Goal: Task Accomplishment & Management: Manage account settings

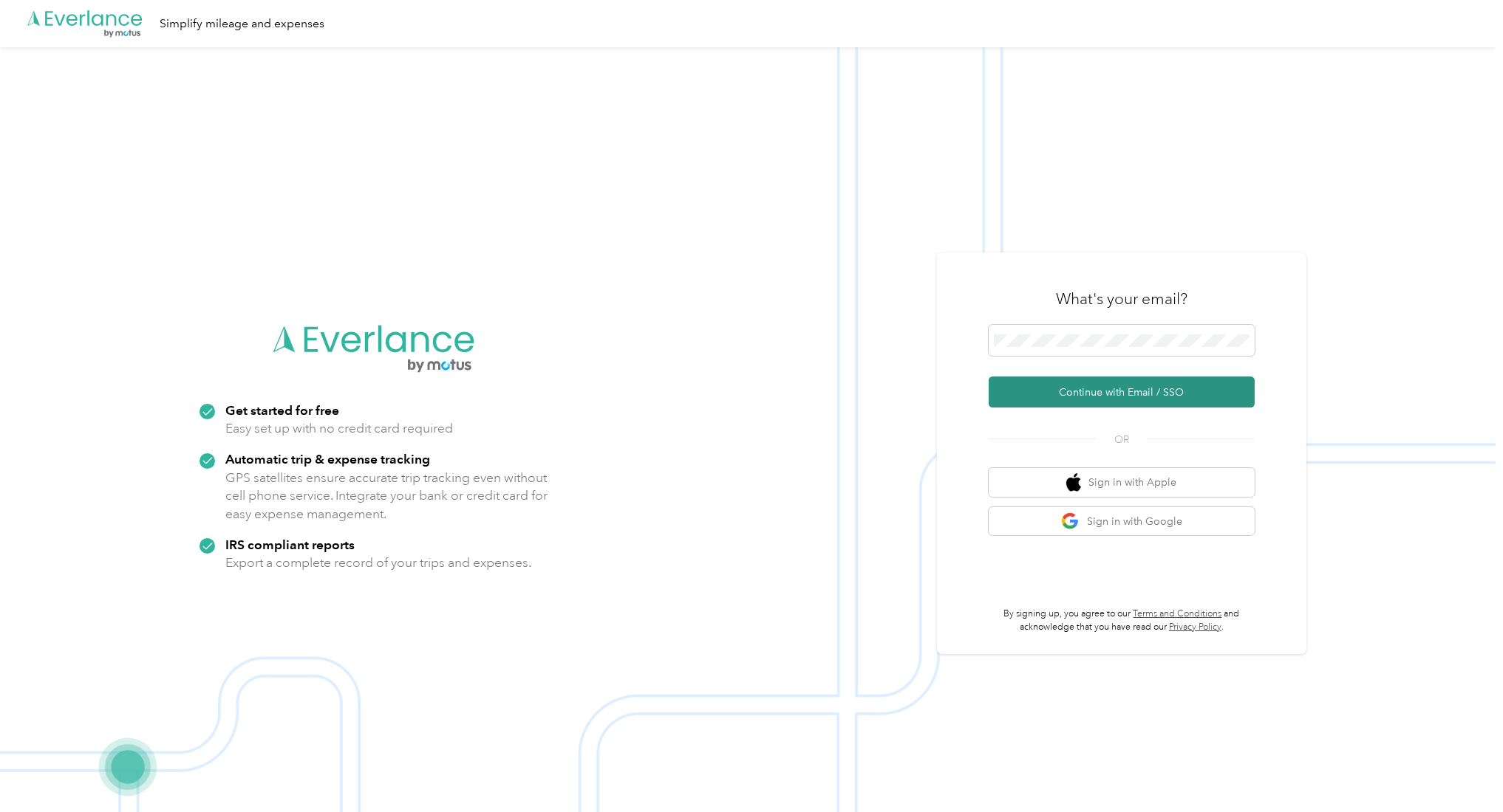
click at [1065, 387] on button "Continue with Email / SSO" at bounding box center [1121, 392] width 266 height 31
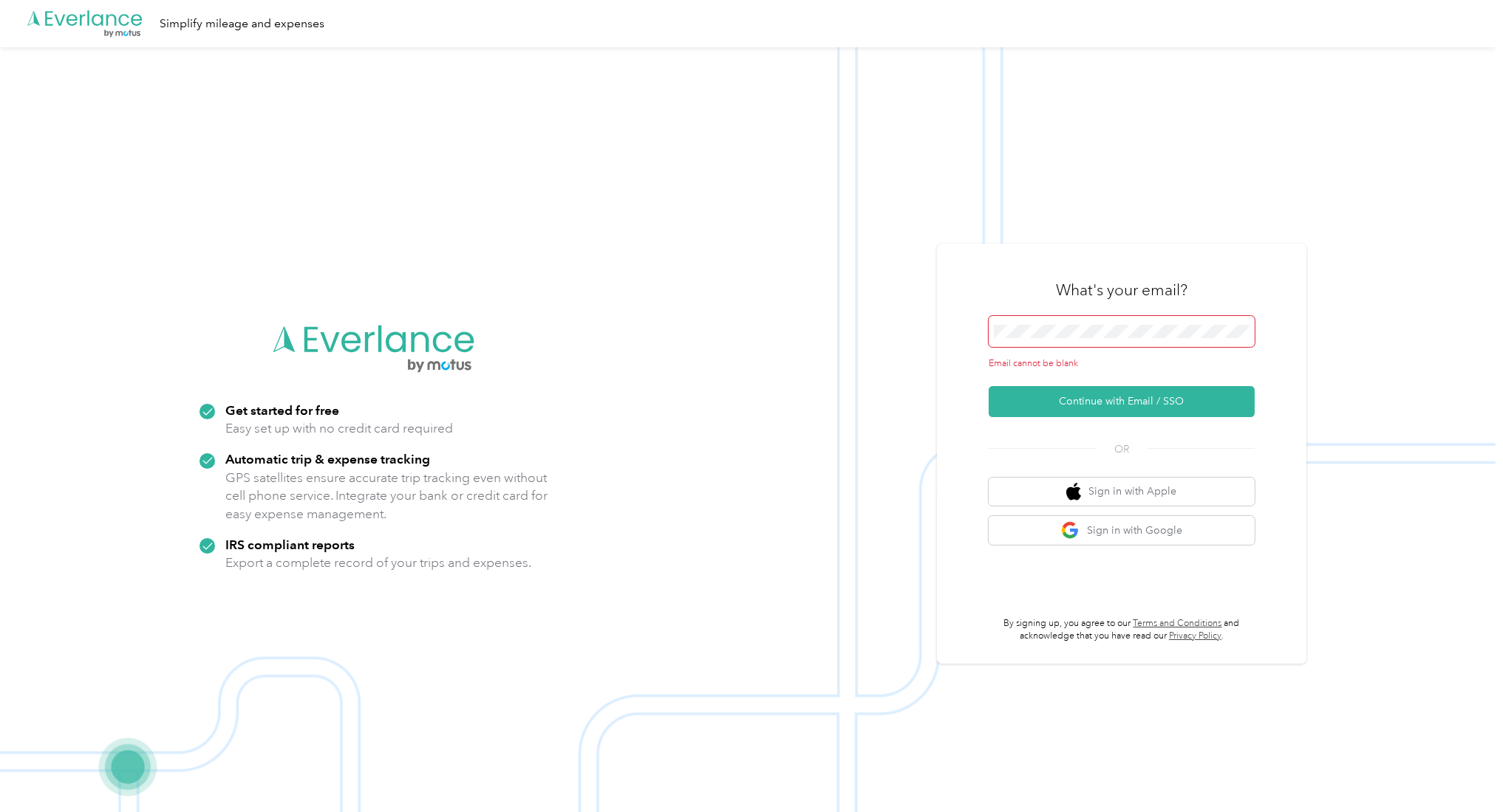
click at [1139, 341] on span at bounding box center [1121, 331] width 266 height 31
click at [1124, 321] on span at bounding box center [1121, 331] width 266 height 31
click at [1085, 399] on button "Continue with Email / SSO" at bounding box center [1121, 401] width 266 height 31
click at [998, 324] on span at bounding box center [1121, 331] width 266 height 31
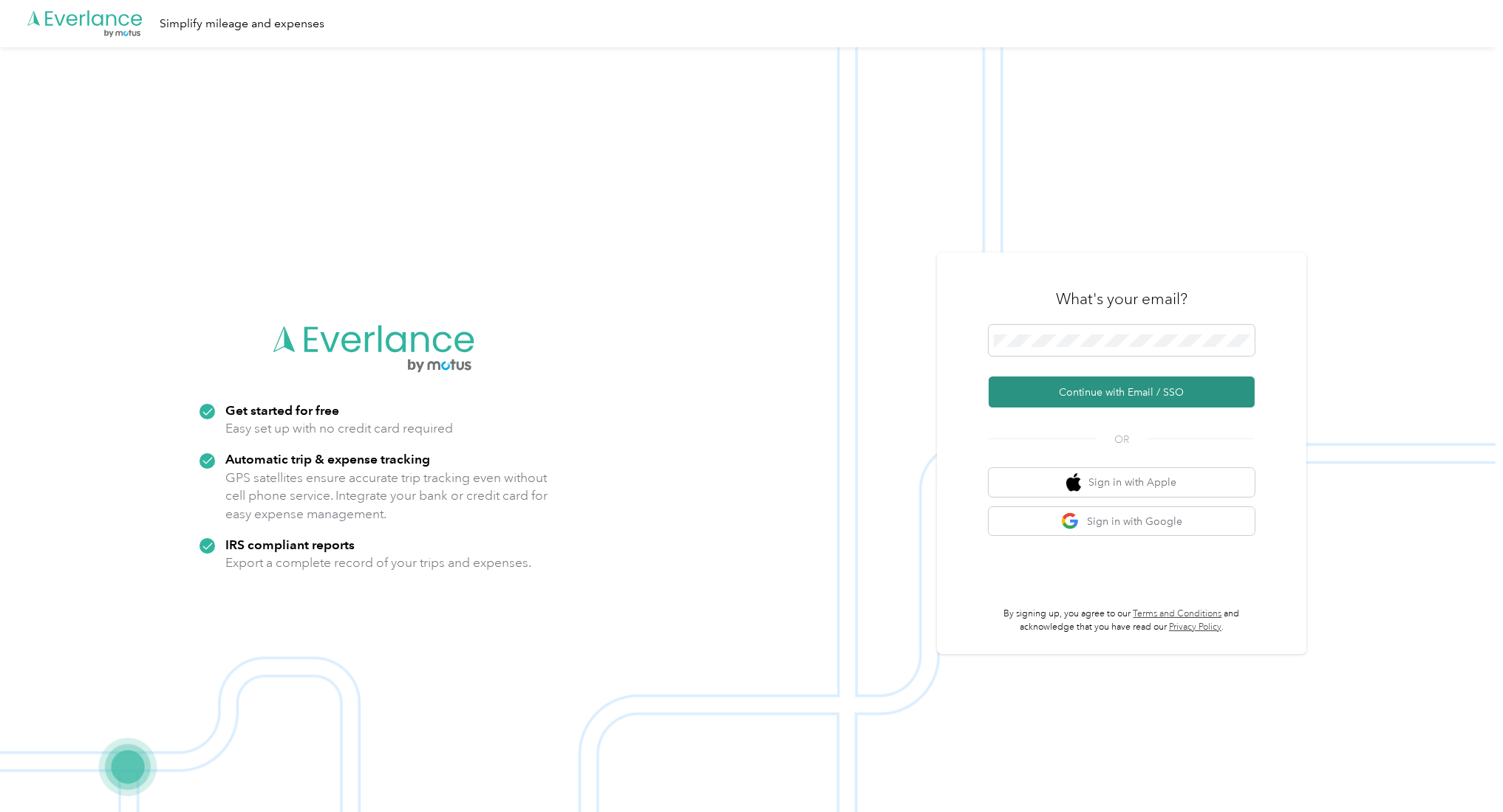
click at [1109, 392] on button "Continue with Email / SSO" at bounding box center [1121, 392] width 266 height 31
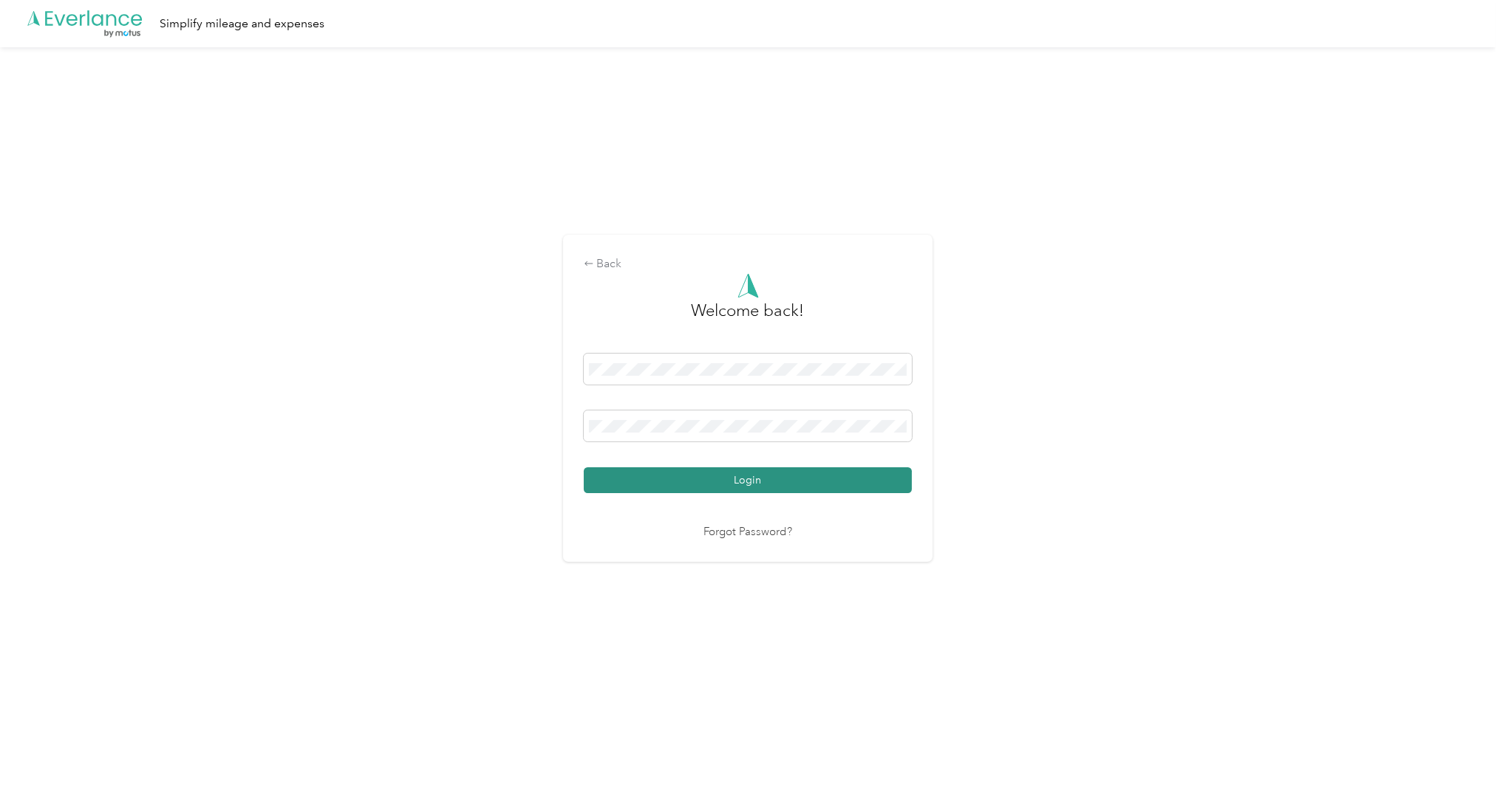
click at [800, 480] on button "Login" at bounding box center [748, 481] width 328 height 26
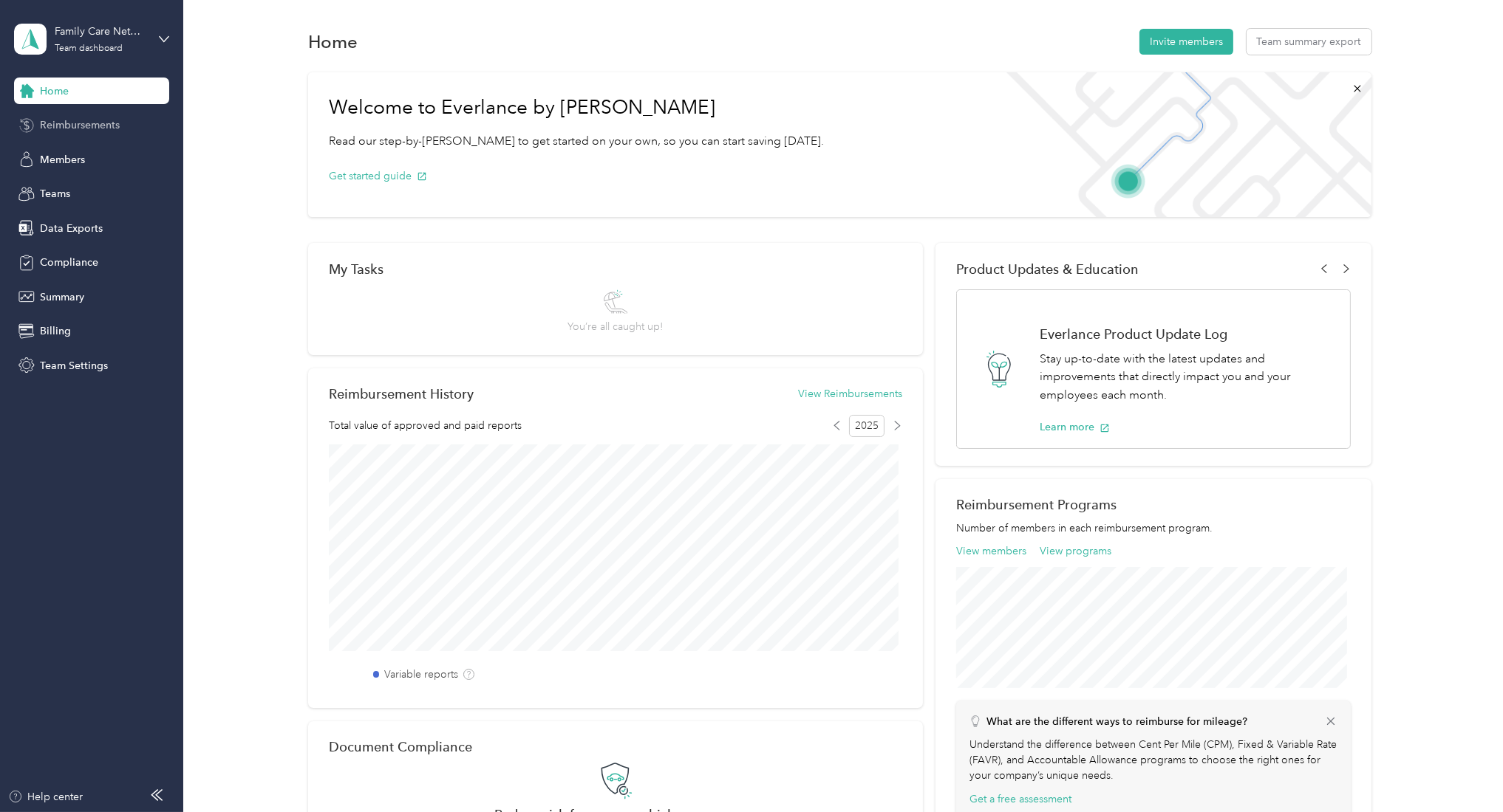
click at [79, 135] on div "Reimbursements" at bounding box center [92, 125] width 155 height 26
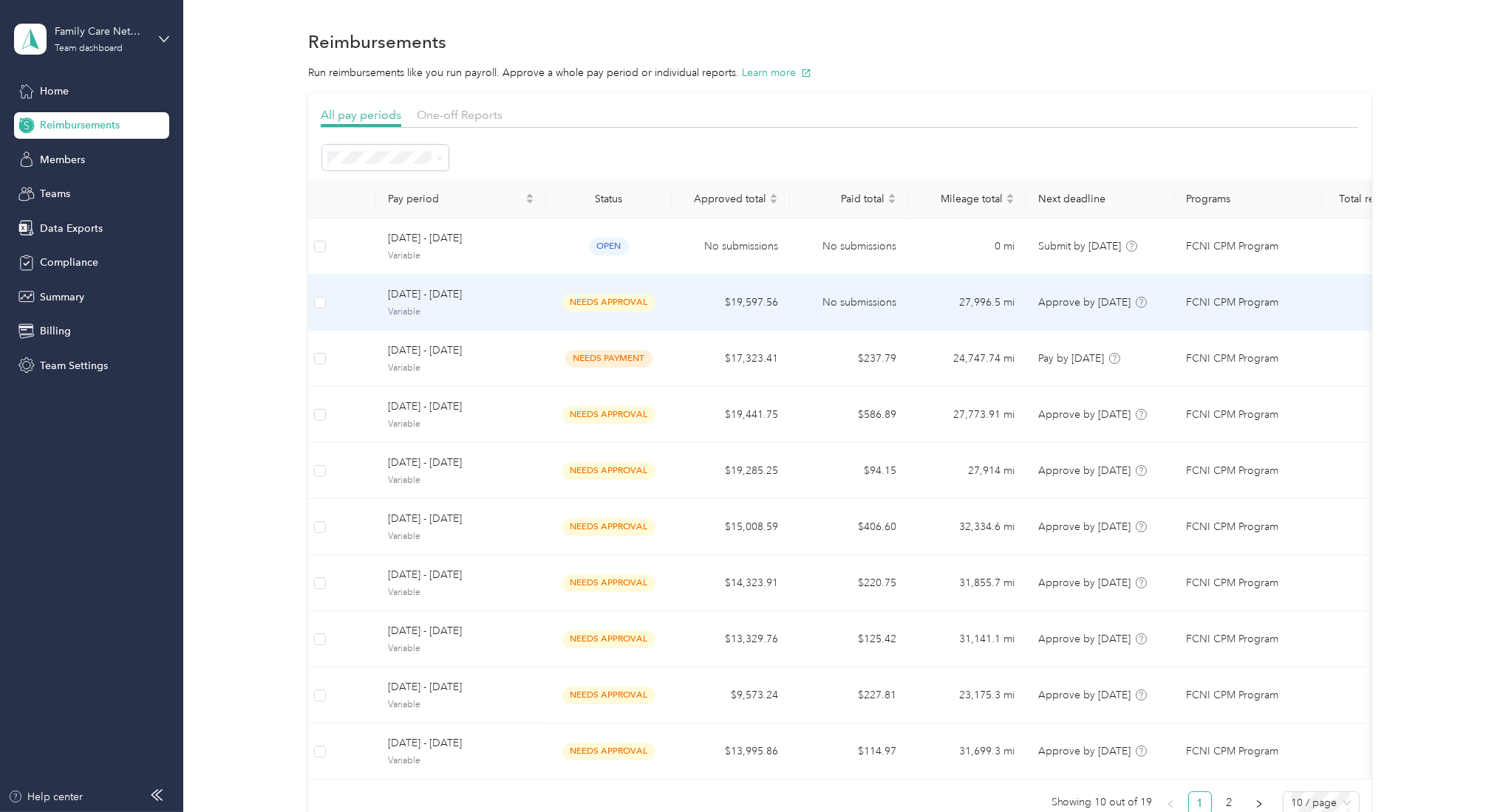
click at [616, 295] on span "needs approval" at bounding box center [608, 302] width 93 height 17
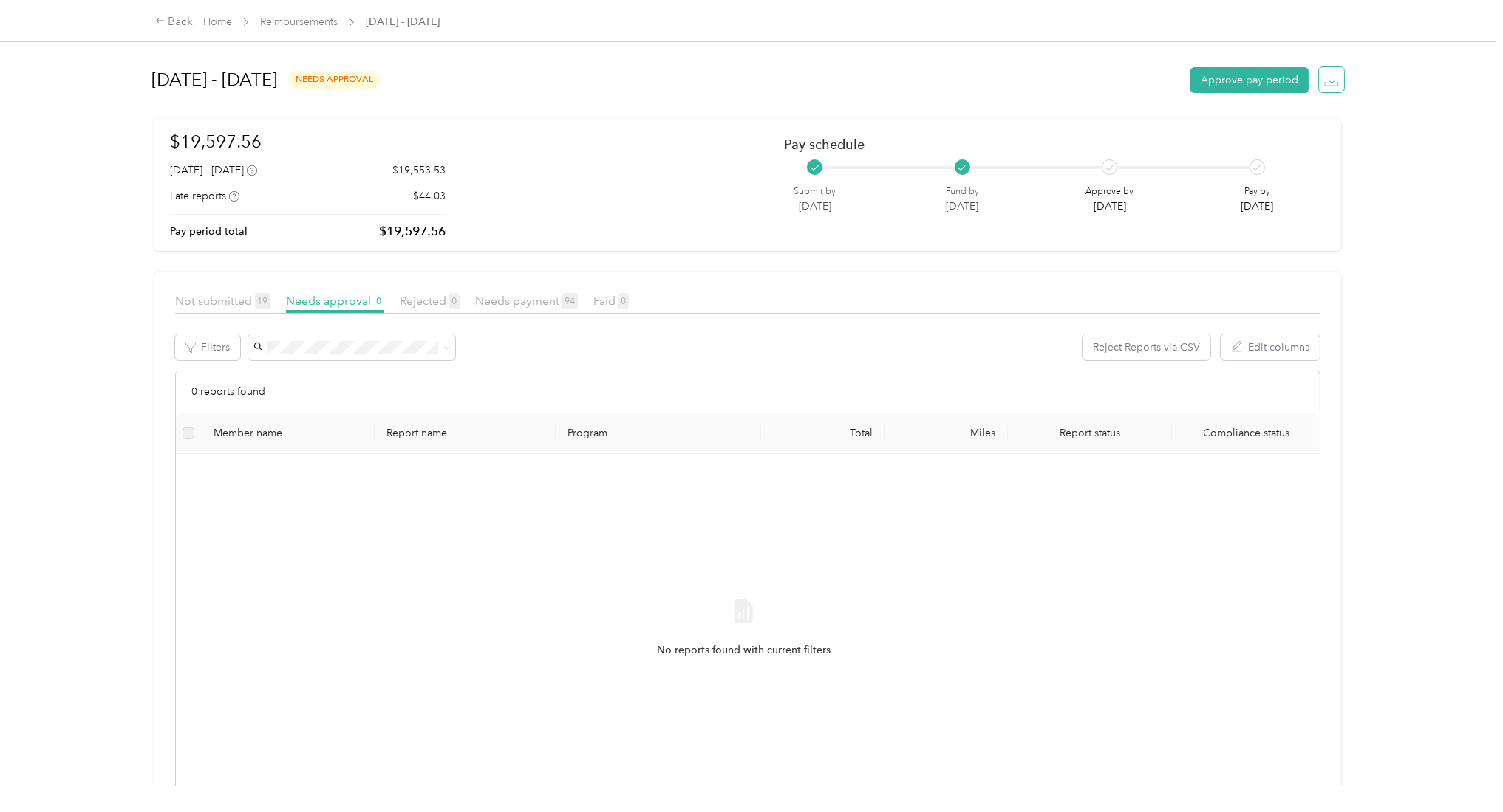
drag, startPoint x: 1316, startPoint y: 82, endPoint x: 1324, endPoint y: 85, distance: 8.5
click at [1324, 85] on icon "button" at bounding box center [1332, 80] width 15 height 15
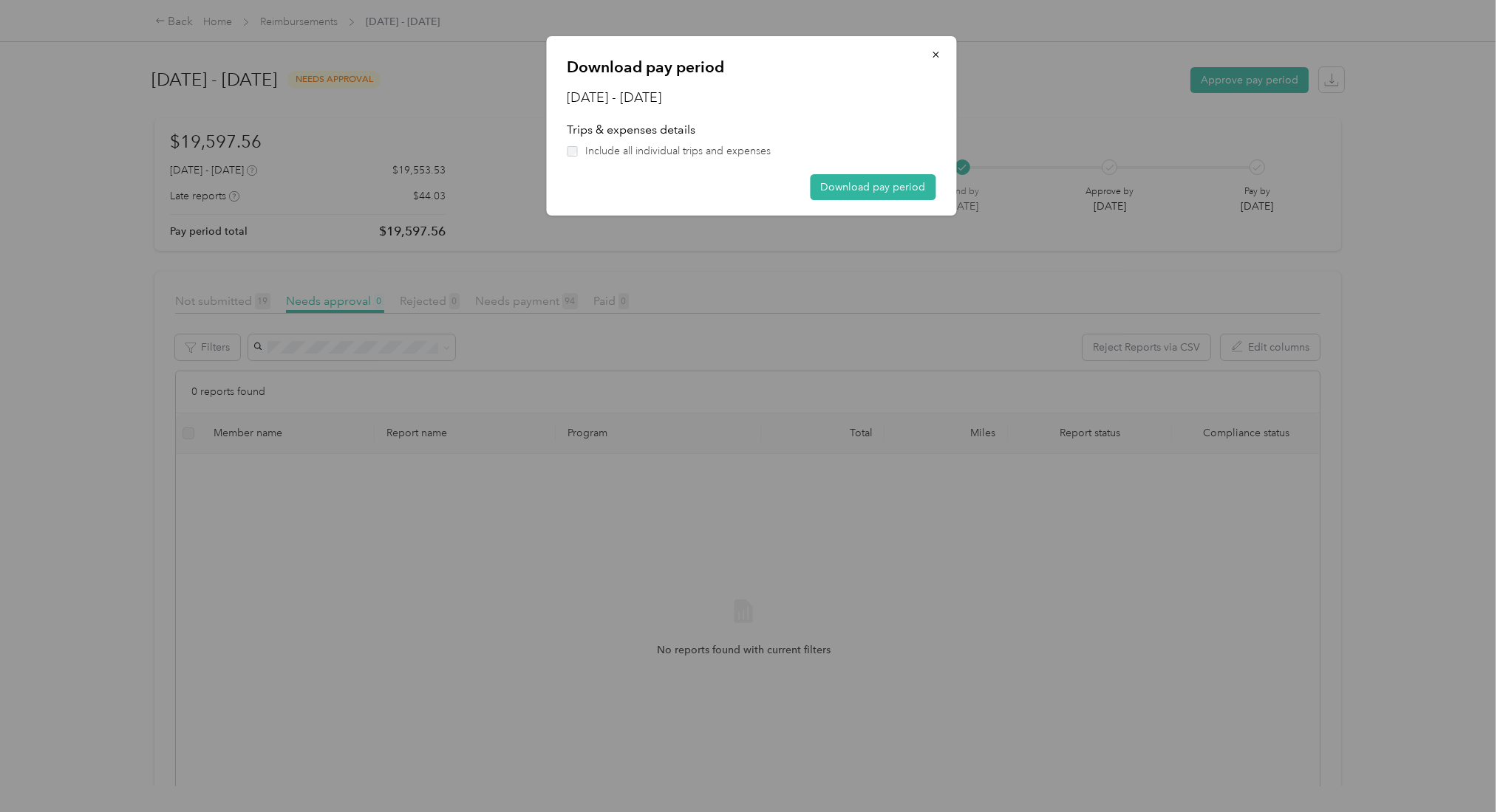
click at [683, 152] on span "Include all individual trips and expenses" at bounding box center [678, 151] width 185 height 16
click at [841, 181] on button "Download pay period" at bounding box center [873, 187] width 125 height 26
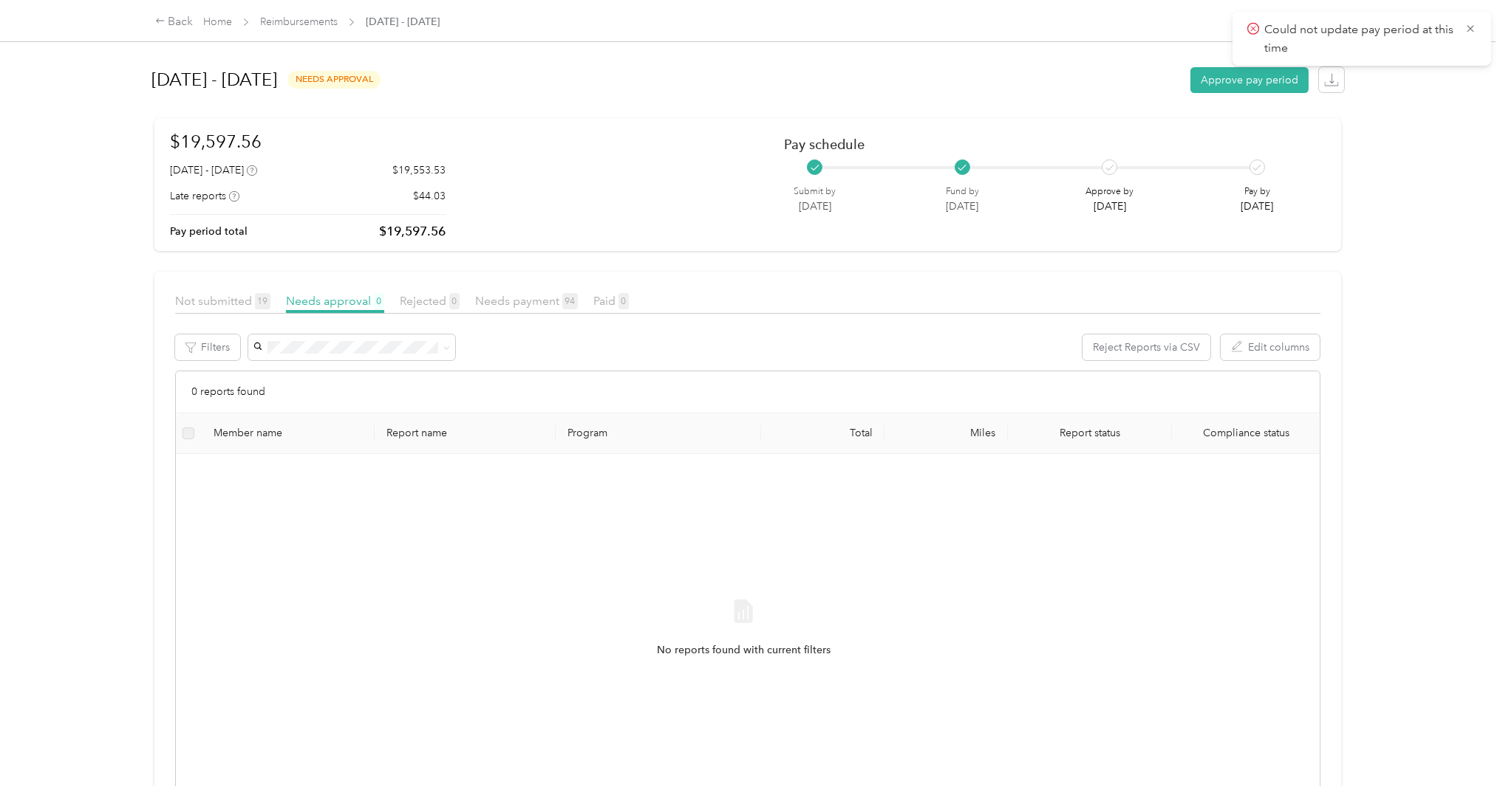
click at [1414, 30] on p "Could not update pay period at this time" at bounding box center [1359, 38] width 189 height 36
click at [1465, 34] on icon at bounding box center [1470, 29] width 12 height 13
click at [1466, 118] on div "Back Home Reimbursements [DATE] - [DATE] [DATE] - [DATE] needs approval Approve…" at bounding box center [748, 406] width 1496 height 812
click at [1324, 78] on icon "button" at bounding box center [1332, 80] width 15 height 15
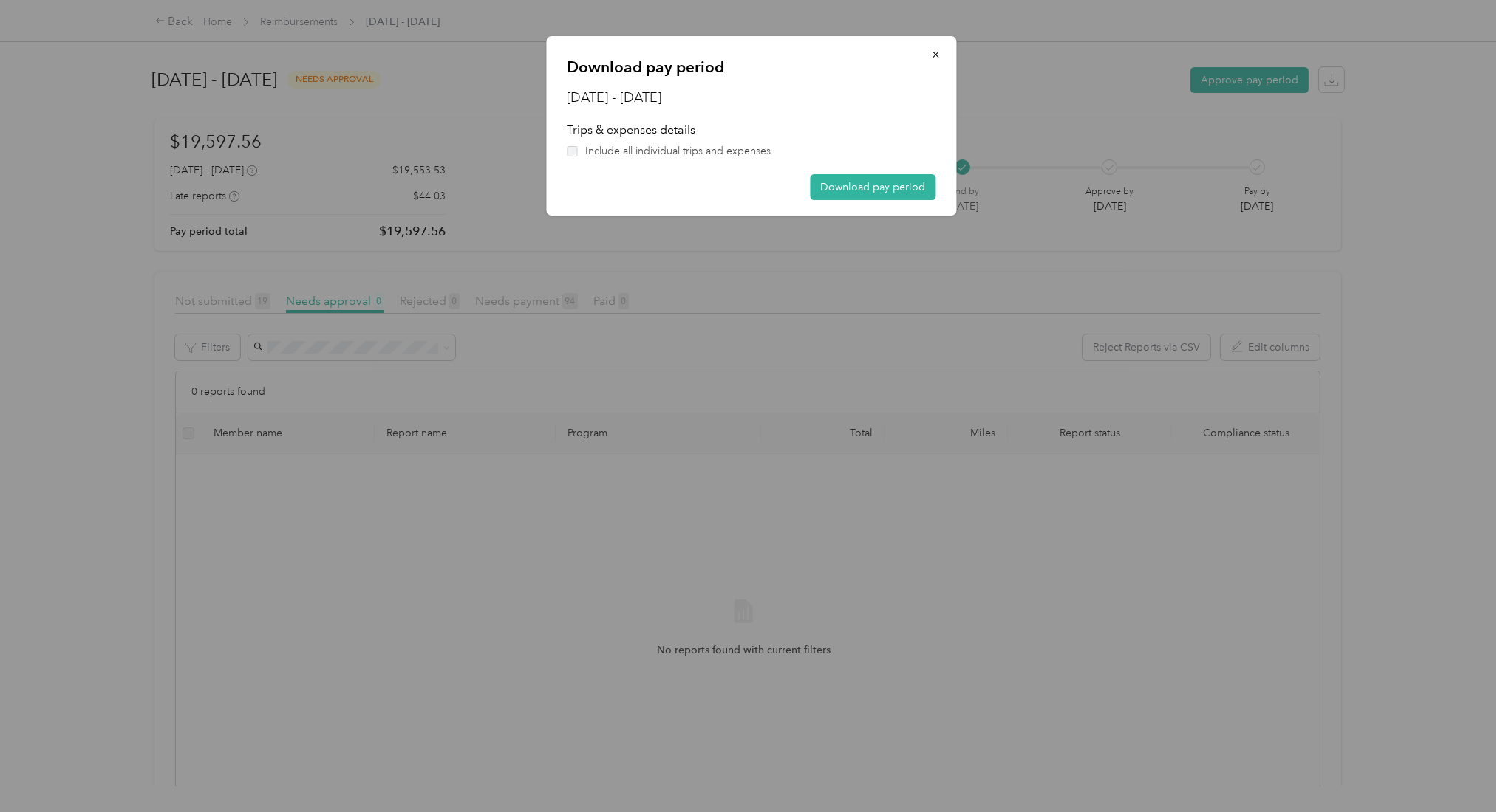
click at [580, 155] on label "Include all individual trips and expenses" at bounding box center [752, 151] width 369 height 16
click at [854, 191] on button "Download pay period" at bounding box center [873, 187] width 125 height 26
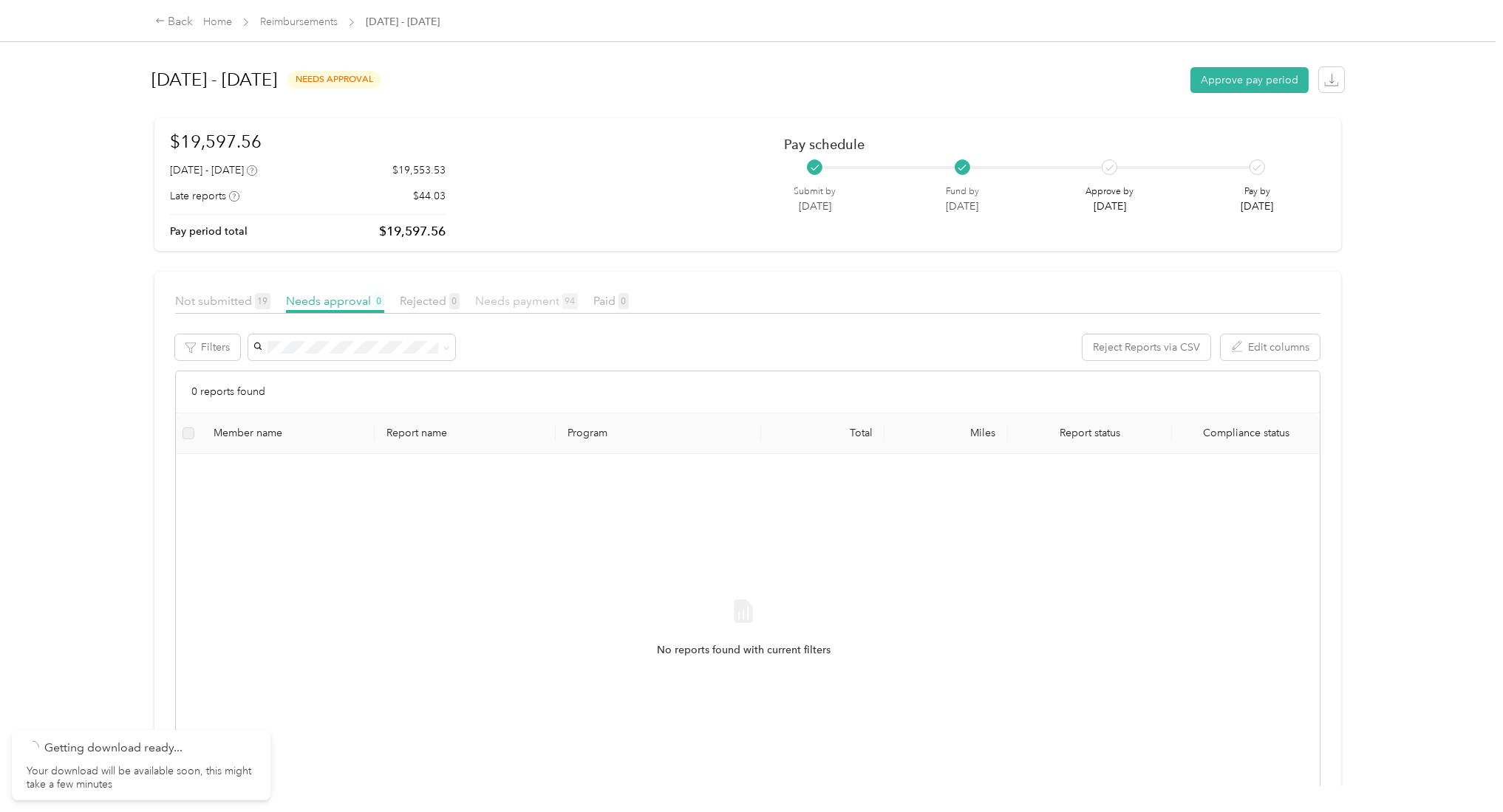
click at [492, 298] on span "Needs payment 94" at bounding box center [527, 300] width 103 height 14
